Goal: Task Accomplishment & Management: Manage account settings

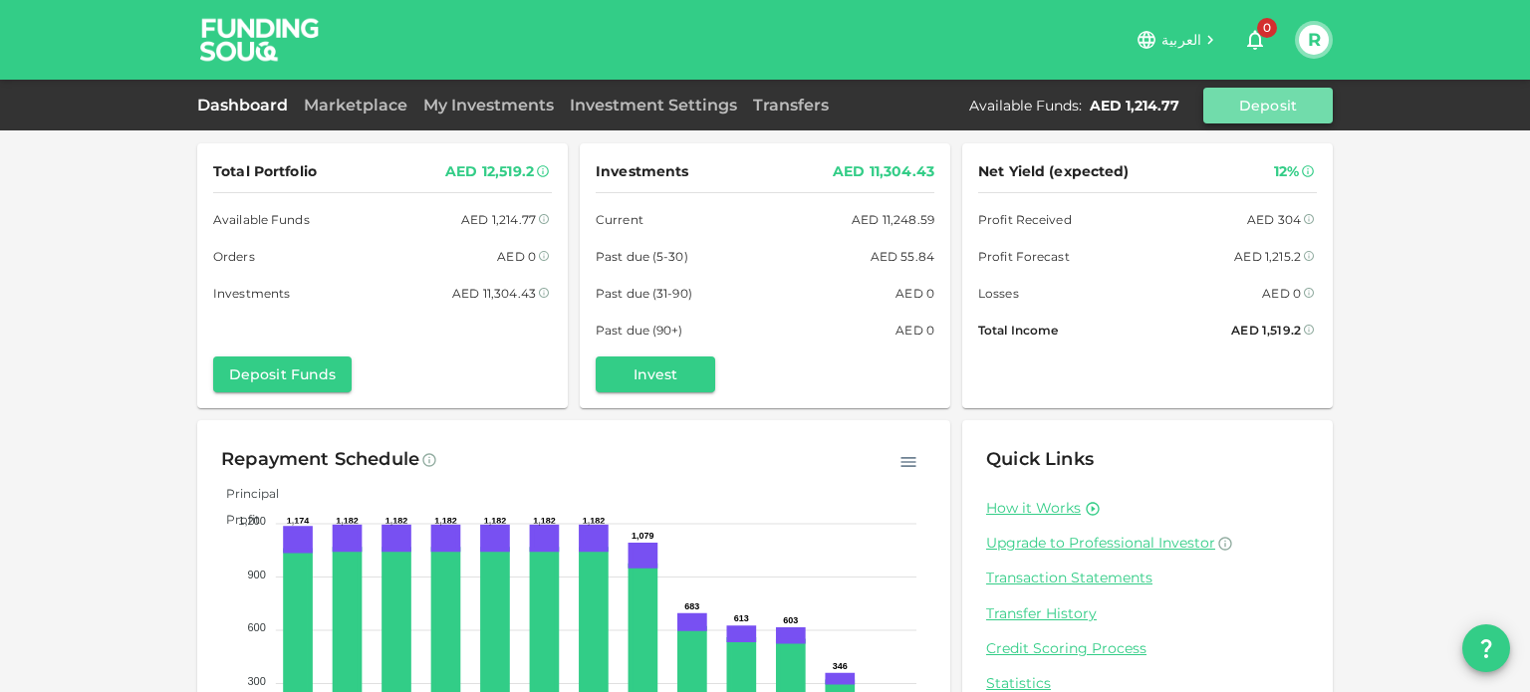
click at [1275, 112] on button "Deposit" at bounding box center [1269, 106] width 130 height 36
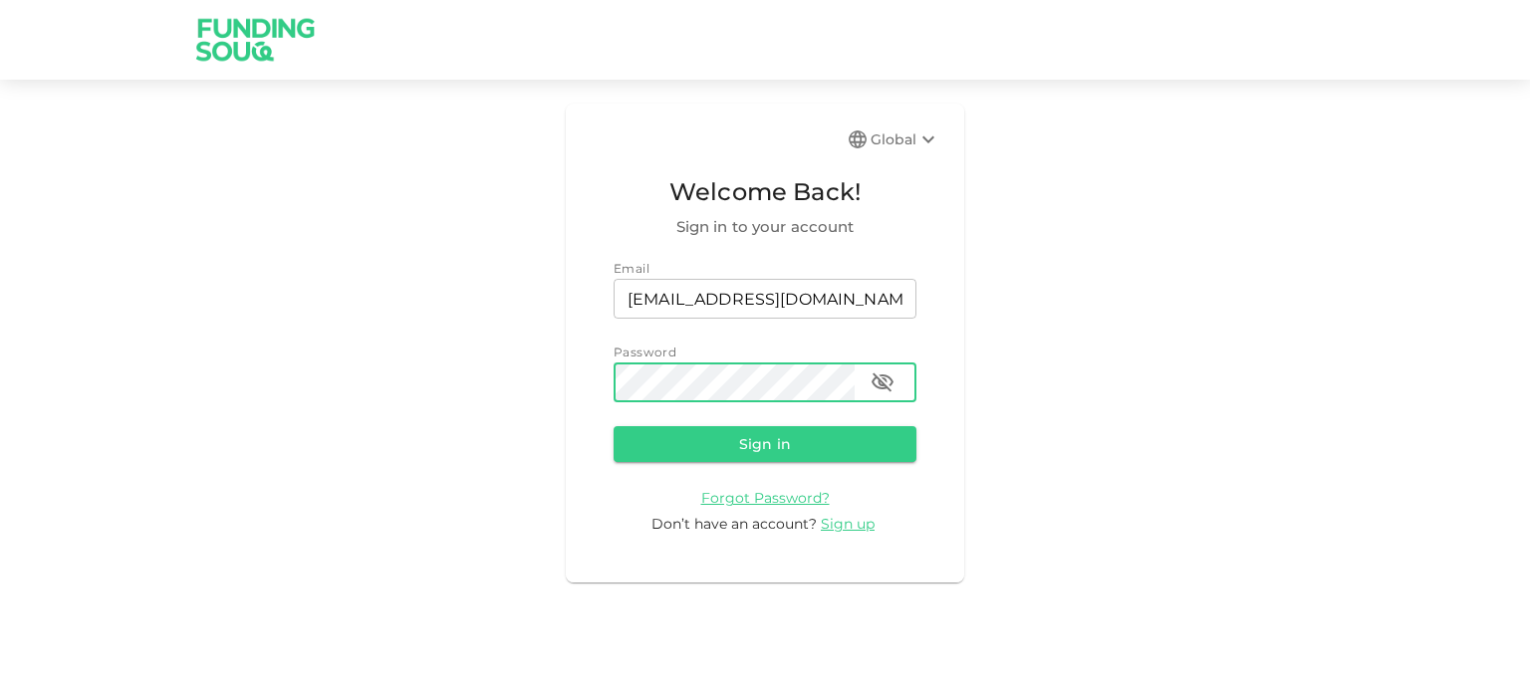
click at [875, 383] on icon "button" at bounding box center [883, 383] width 24 height 24
click at [749, 445] on button "Sign in" at bounding box center [765, 444] width 303 height 36
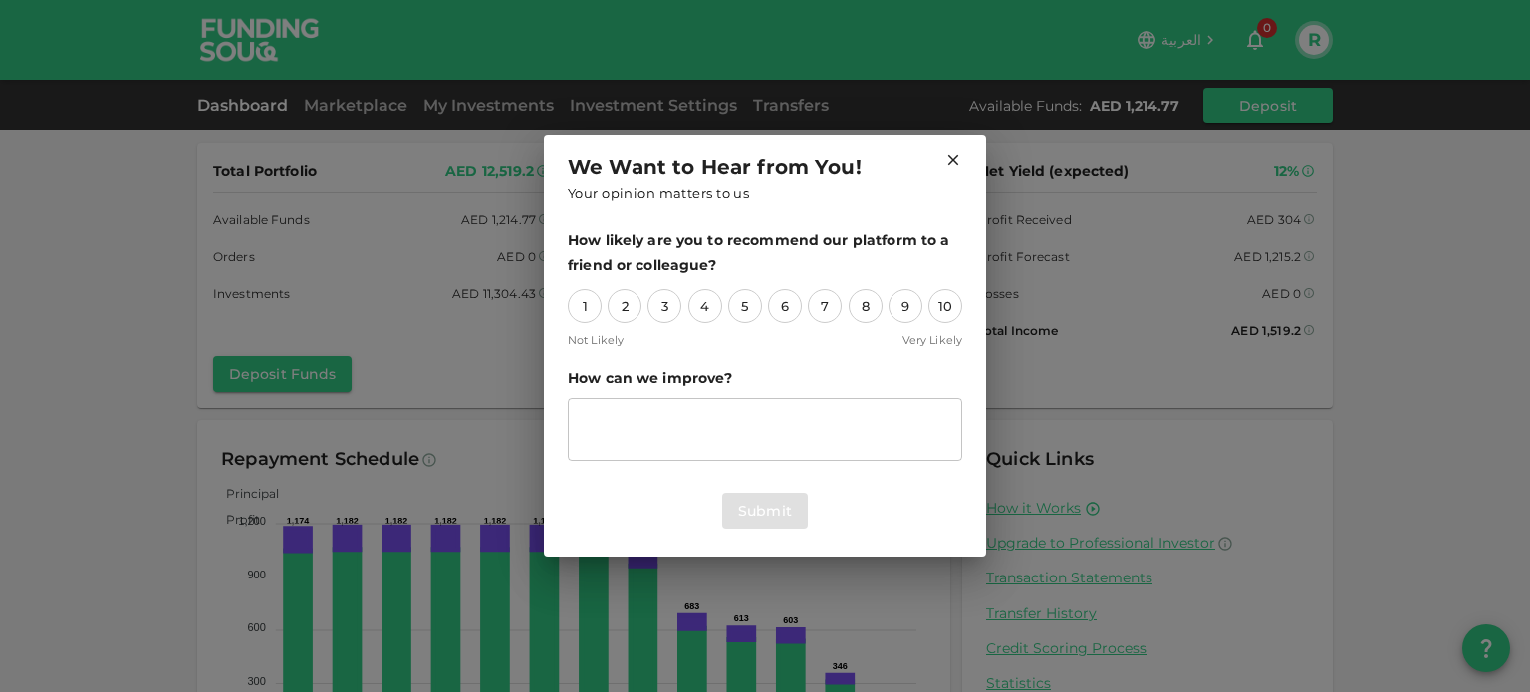
click at [946, 159] on icon at bounding box center [954, 160] width 18 height 18
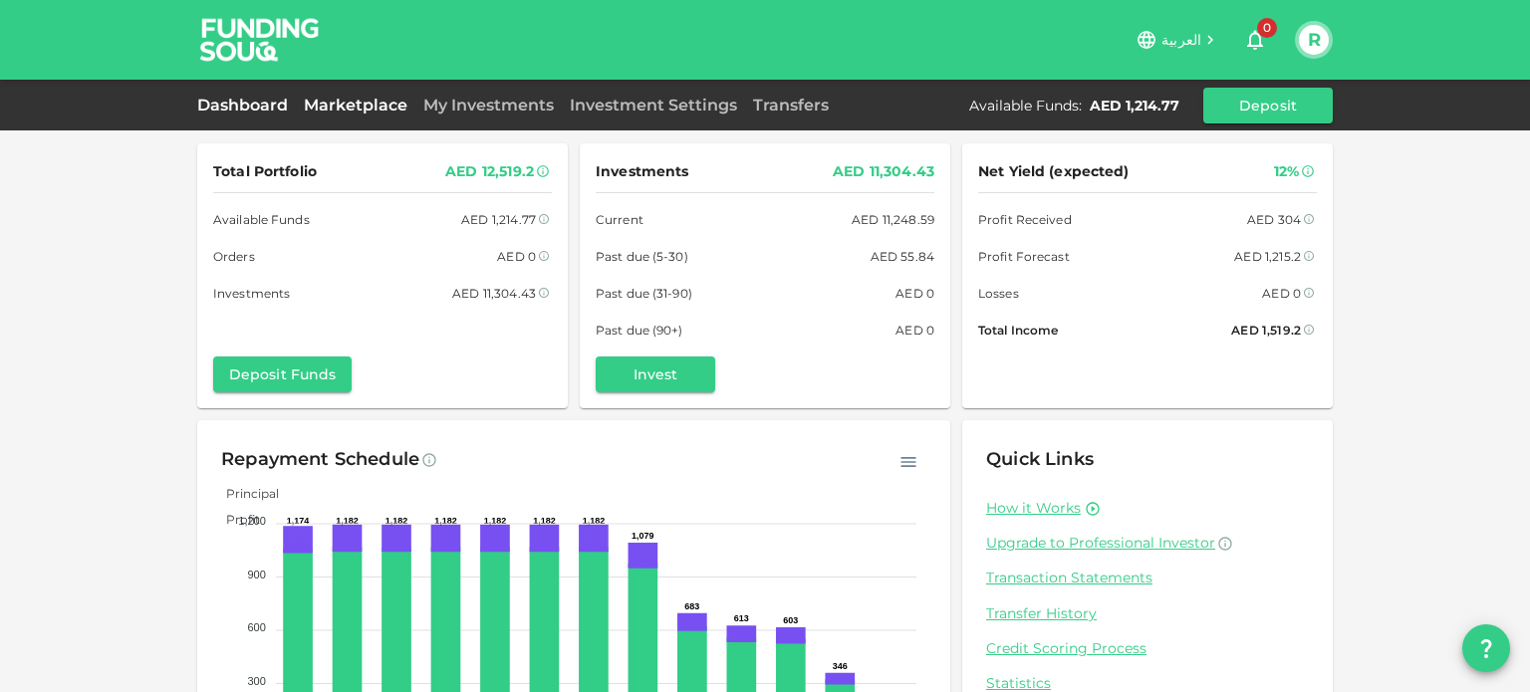
click at [351, 104] on link "Marketplace" at bounding box center [356, 105] width 120 height 19
drag, startPoint x: 467, startPoint y: 170, endPoint x: 548, endPoint y: 173, distance: 80.8
click at [548, 173] on div "Total Portfolio AED 12,519.2 Formula: Total portfolio (=) Available fund (+) Or…" at bounding box center [382, 275] width 371 height 265
click at [776, 96] on link "Transfers" at bounding box center [791, 105] width 92 height 19
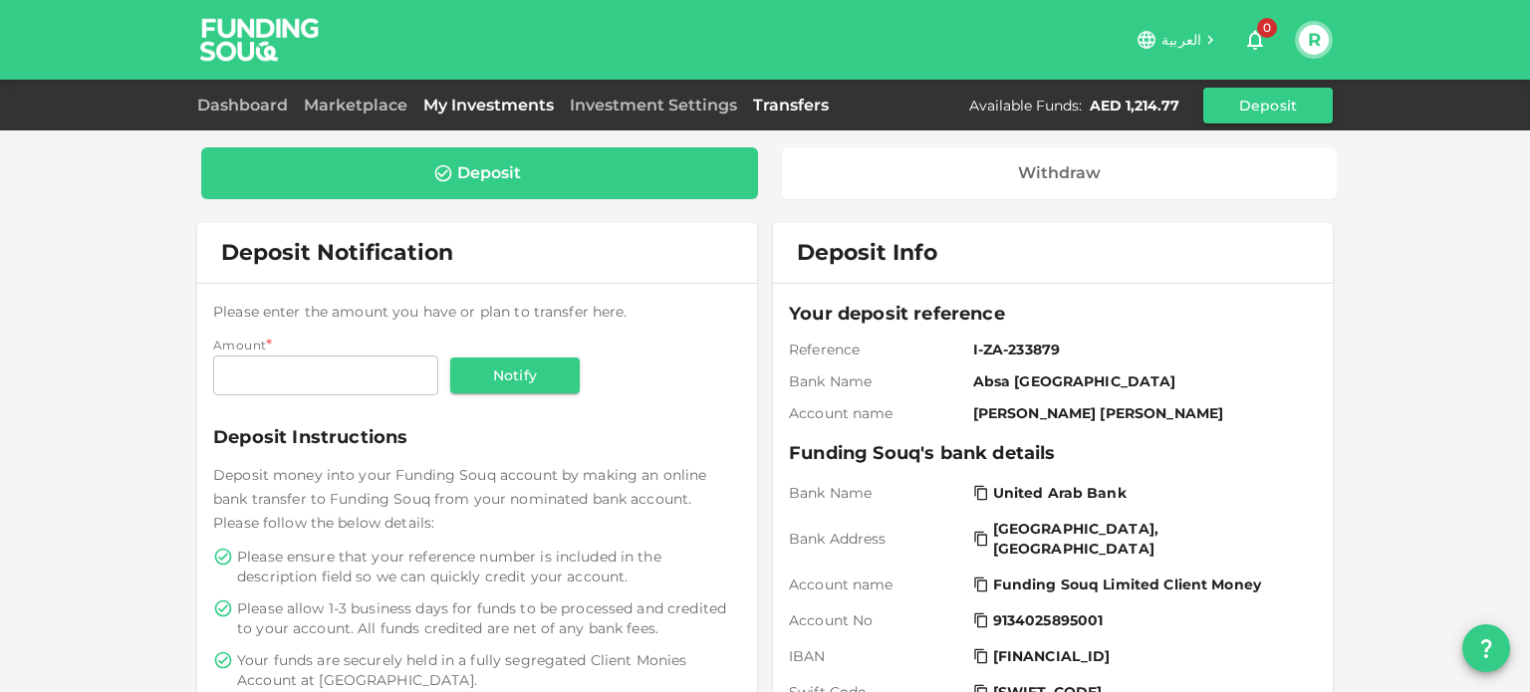
click at [498, 106] on link "My Investments" at bounding box center [488, 105] width 146 height 19
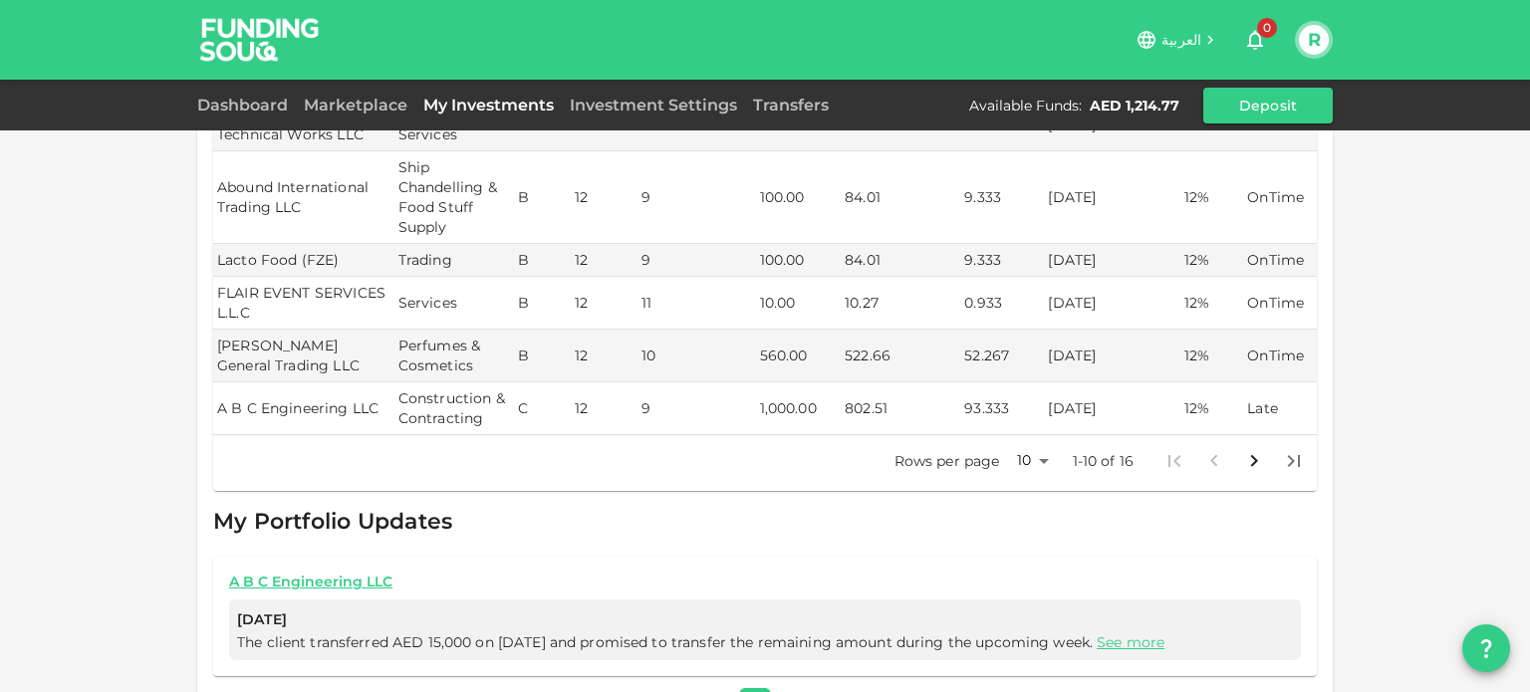
scroll to position [678, 0]
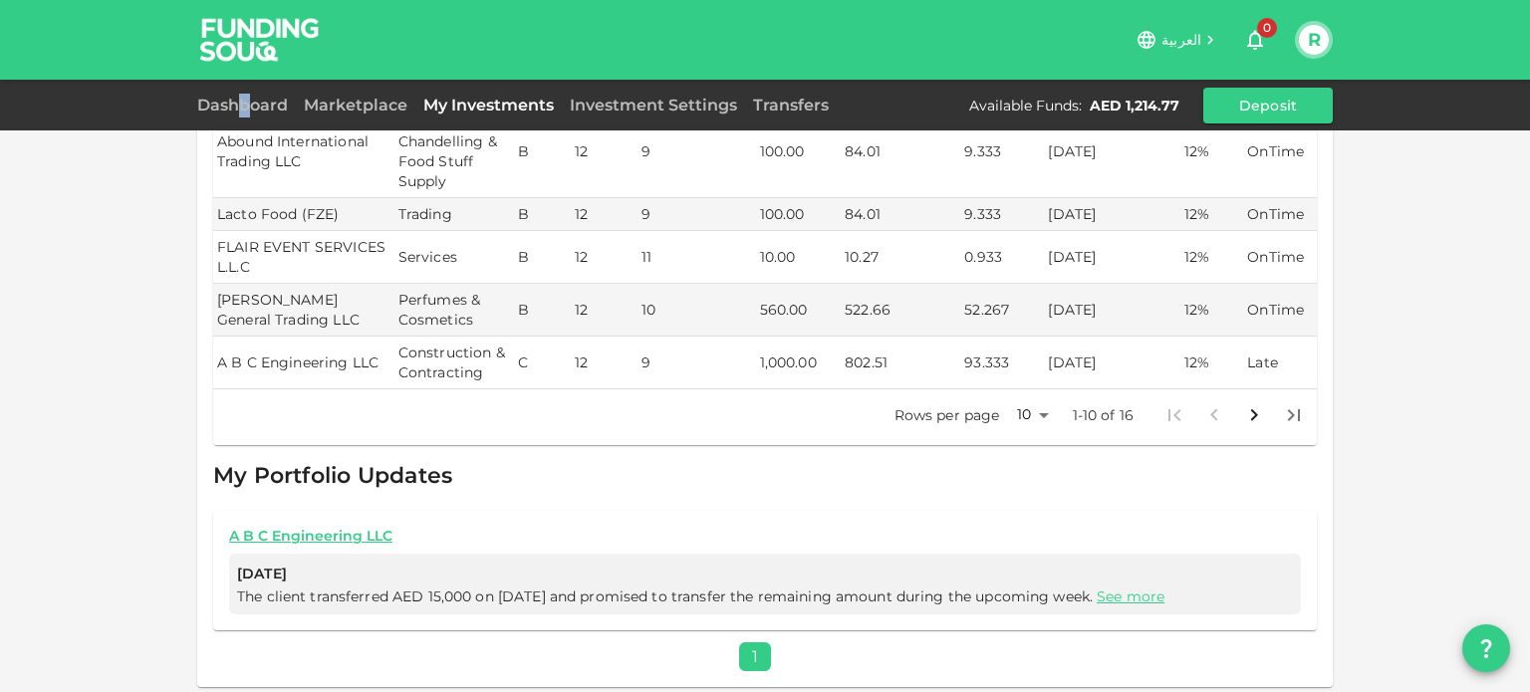
drag, startPoint x: 250, startPoint y: 120, endPoint x: 242, endPoint y: 79, distance: 41.6
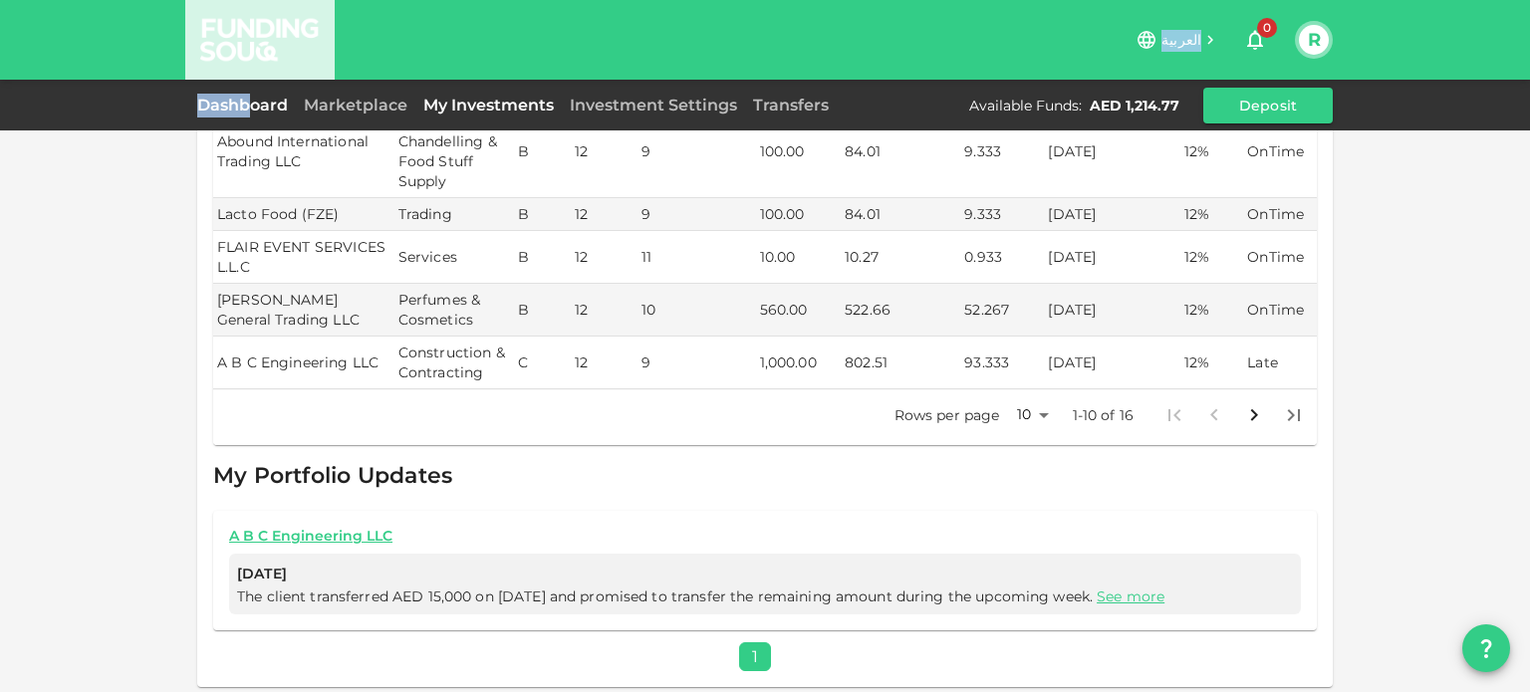
click at [238, 98] on link "Dashboard" at bounding box center [246, 105] width 99 height 19
